Goal: Submit feedback/report problem: Submit feedback/report problem

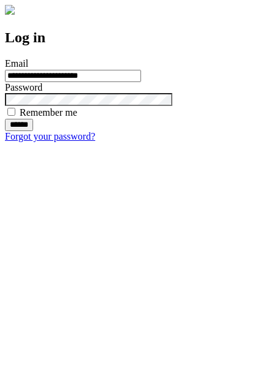
type input "**********"
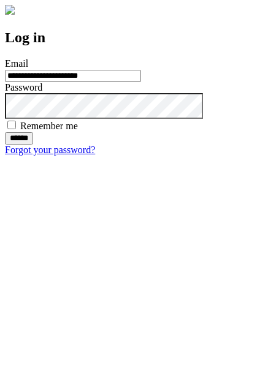
click at [33, 145] on input "******" at bounding box center [19, 138] width 28 height 12
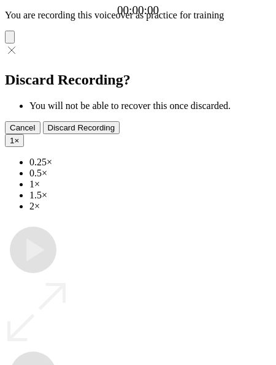
type input "**********"
